Goal: Task Accomplishment & Management: Manage account settings

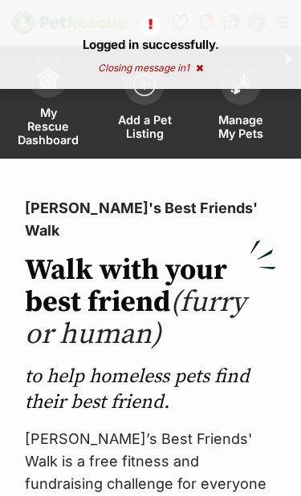
click at [242, 109] on link "Manage My Pets" at bounding box center [240, 104] width 96 height 109
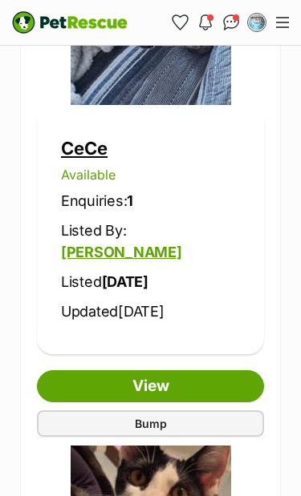
scroll to position [960, 0]
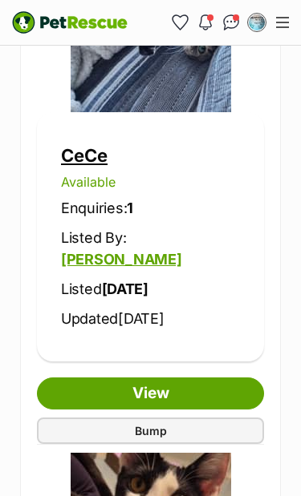
click at [190, 418] on link "Bump" at bounding box center [150, 431] width 227 height 26
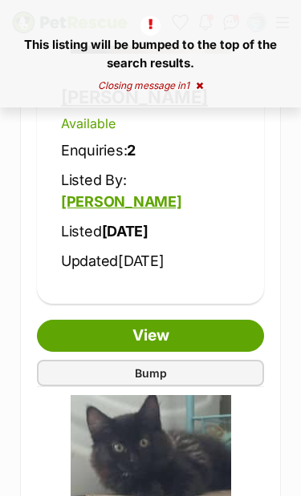
scroll to position [1520, 0]
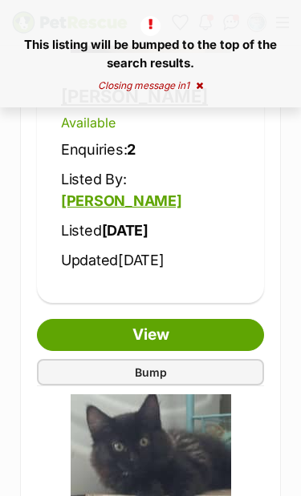
click at [216, 359] on link "Bump" at bounding box center [150, 372] width 227 height 26
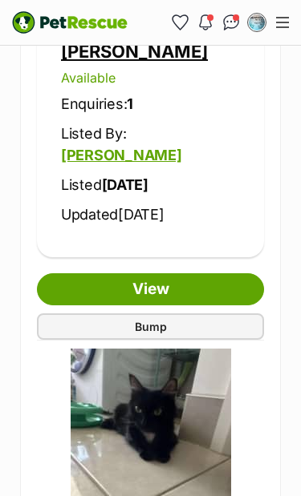
scroll to position [2068, 0]
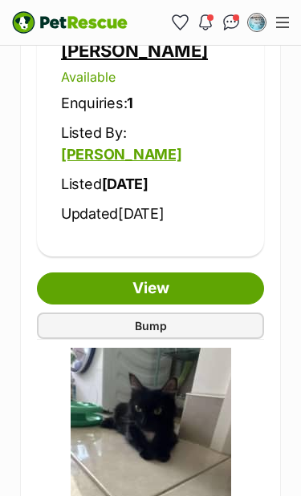
click at [218, 313] on link "Bump" at bounding box center [150, 326] width 227 height 26
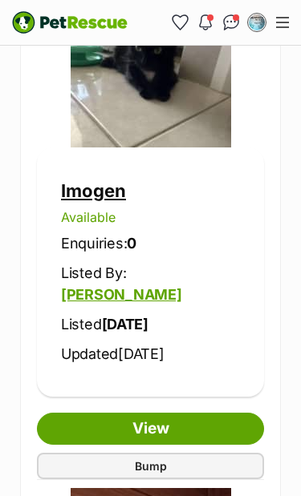
scroll to position [2445, 0]
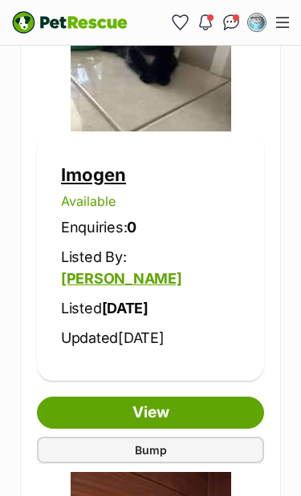
click at [171, 437] on link "Bump" at bounding box center [150, 450] width 227 height 26
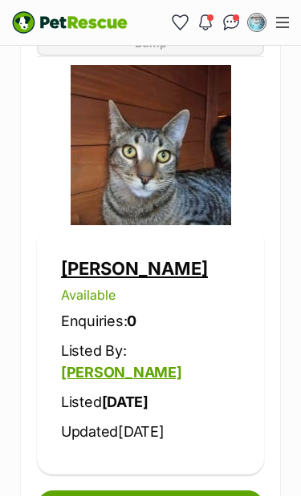
scroll to position [2856, 0]
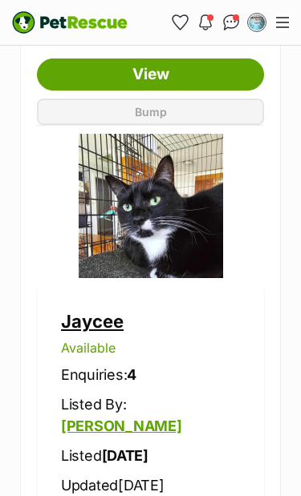
scroll to position [3333, 0]
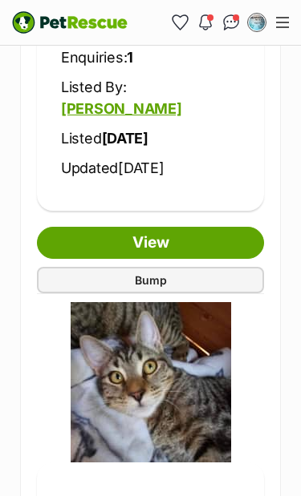
scroll to position [4105, 0]
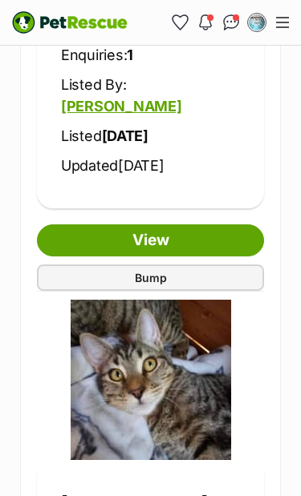
click at [204, 265] on link "Bump" at bounding box center [150, 278] width 227 height 26
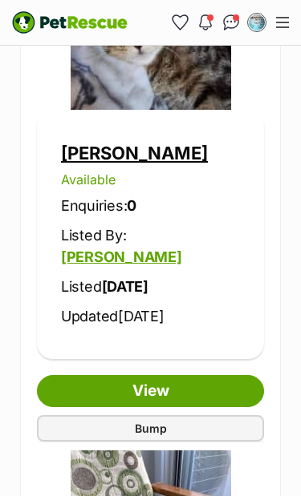
scroll to position [4512, 0]
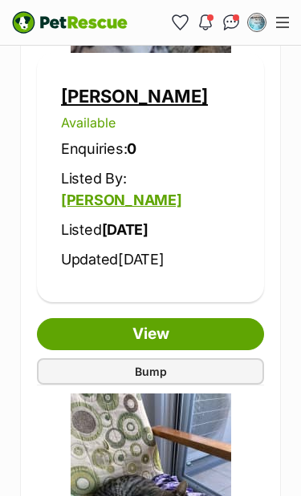
click at [200, 358] on link "Bump" at bounding box center [150, 371] width 227 height 26
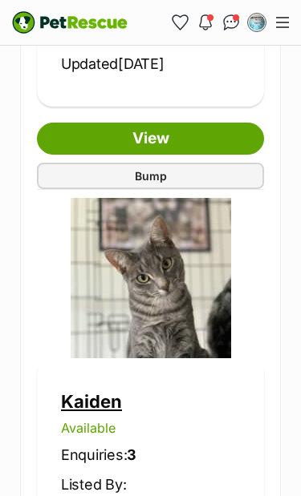
scroll to position [5211, 0]
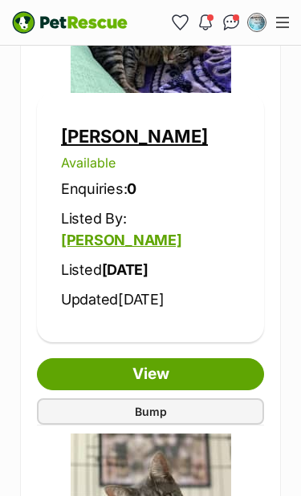
scroll to position [4975, 0]
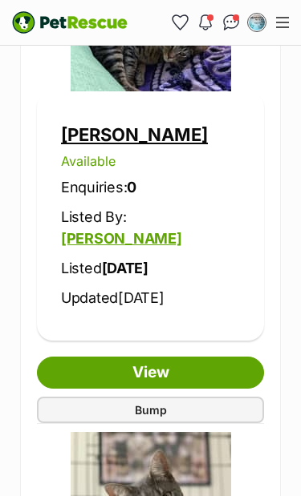
click at [184, 397] on link "Bump" at bounding box center [150, 410] width 227 height 26
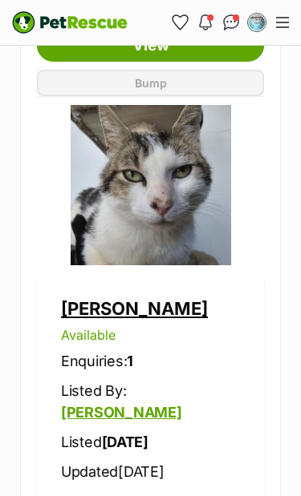
scroll to position [6341, 0]
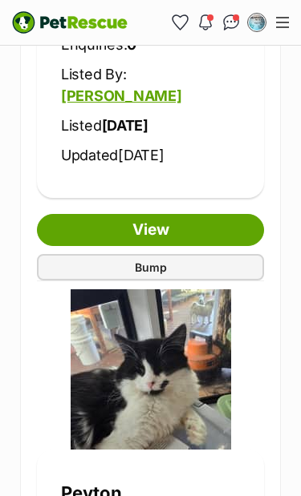
scroll to position [7185, 0]
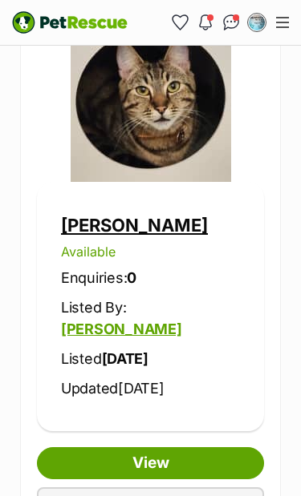
scroll to position [6891, 0]
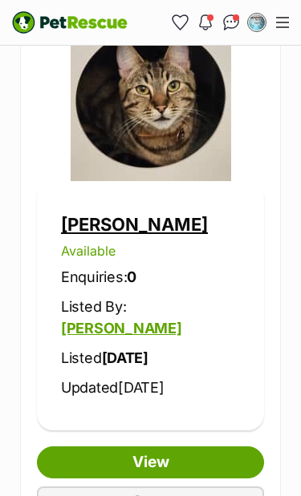
click at [188, 487] on link "Bump" at bounding box center [150, 500] width 227 height 26
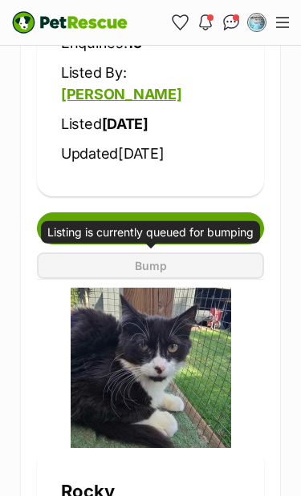
scroll to position [7660, 0]
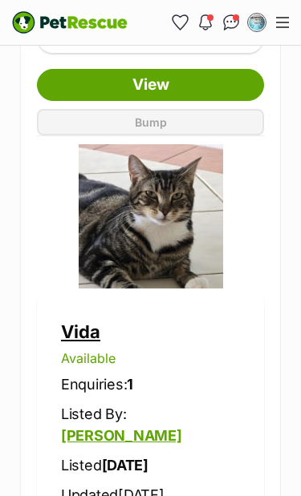
scroll to position [9271, 0]
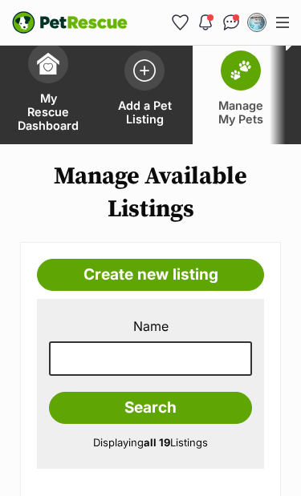
scroll to position [13, 0]
